Goal: Task Accomplishment & Management: Use online tool/utility

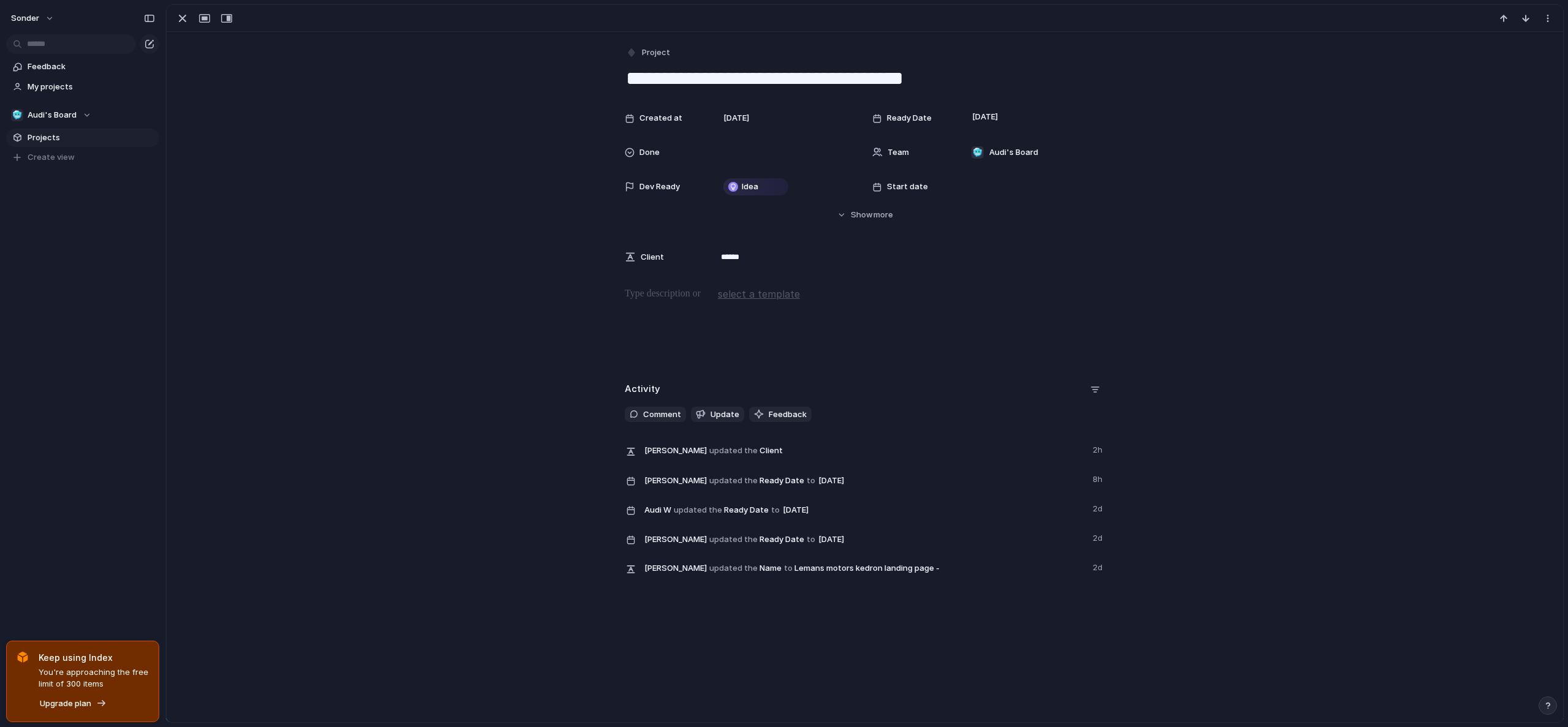
scroll to position [348, 0]
click at [187, 19] on div "button" at bounding box center [182, 18] width 15 height 15
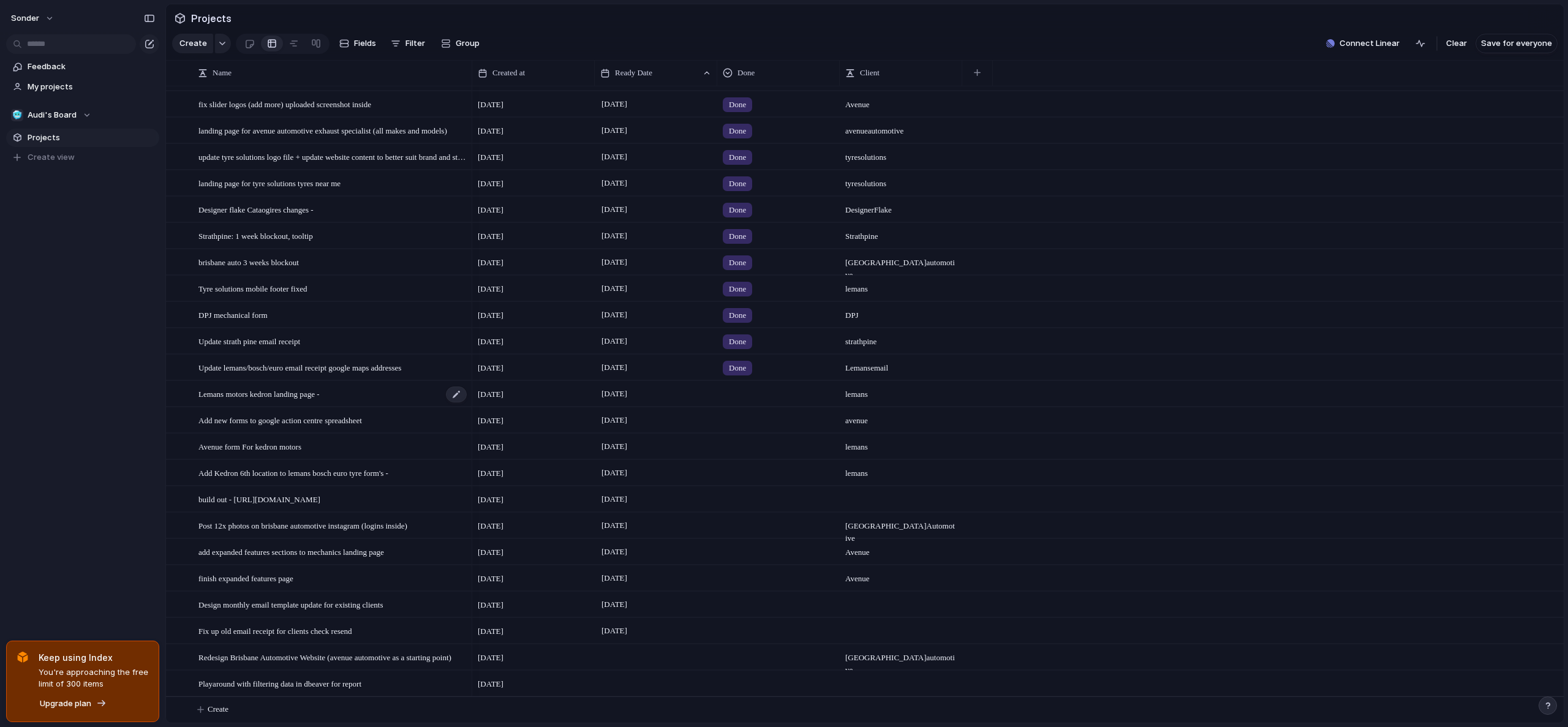
click at [314, 403] on div "Lemans motors kedron landing page -" at bounding box center [333, 394] width 269 height 25
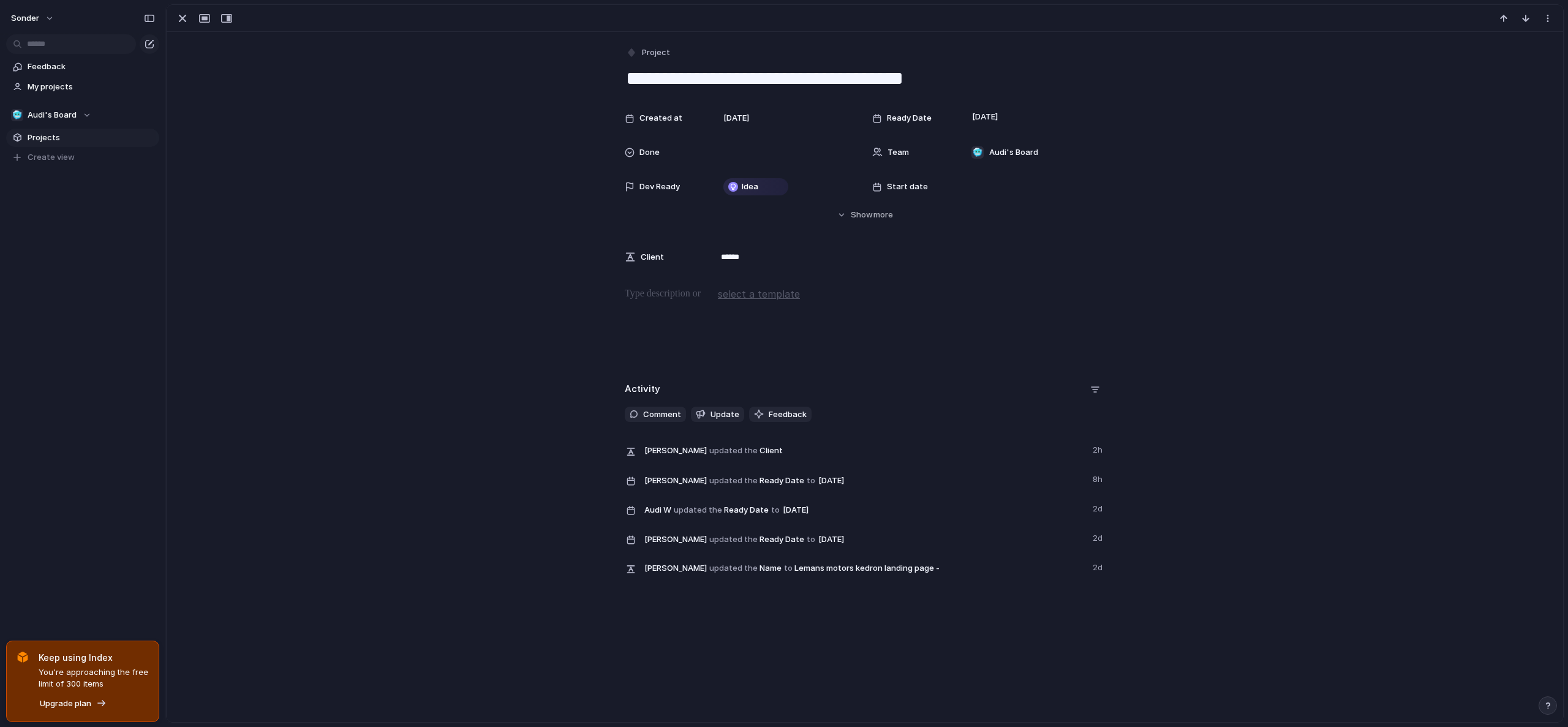
click at [730, 301] on button "select a template" at bounding box center [759, 293] width 86 height 19
click at [643, 309] on div "Active Customers Upload" at bounding box center [784, 363] width 1568 height 727
click at [647, 302] on div at bounding box center [865, 325] width 1367 height 79
click at [185, 18] on div "button" at bounding box center [182, 18] width 15 height 15
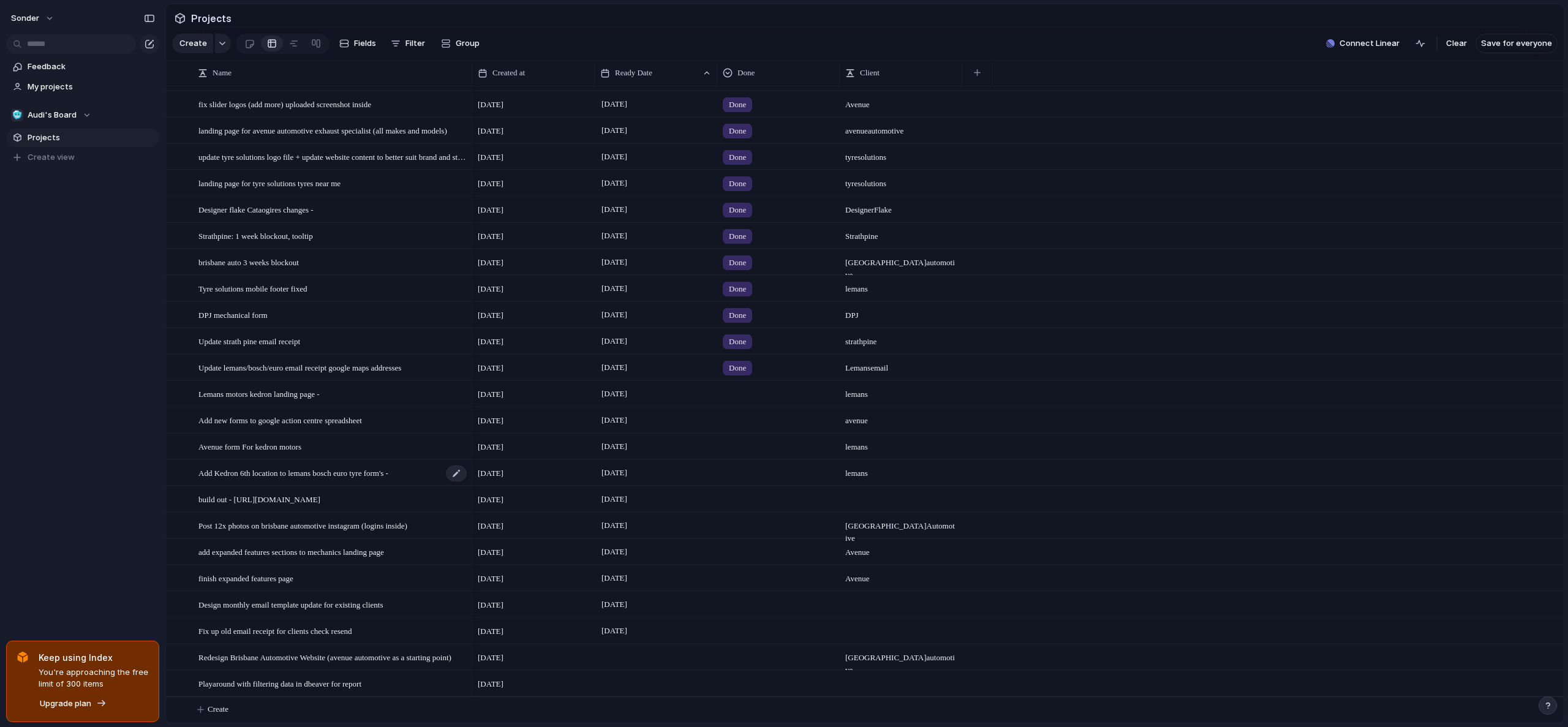
scroll to position [348, 0]
